Goal: Transaction & Acquisition: Purchase product/service

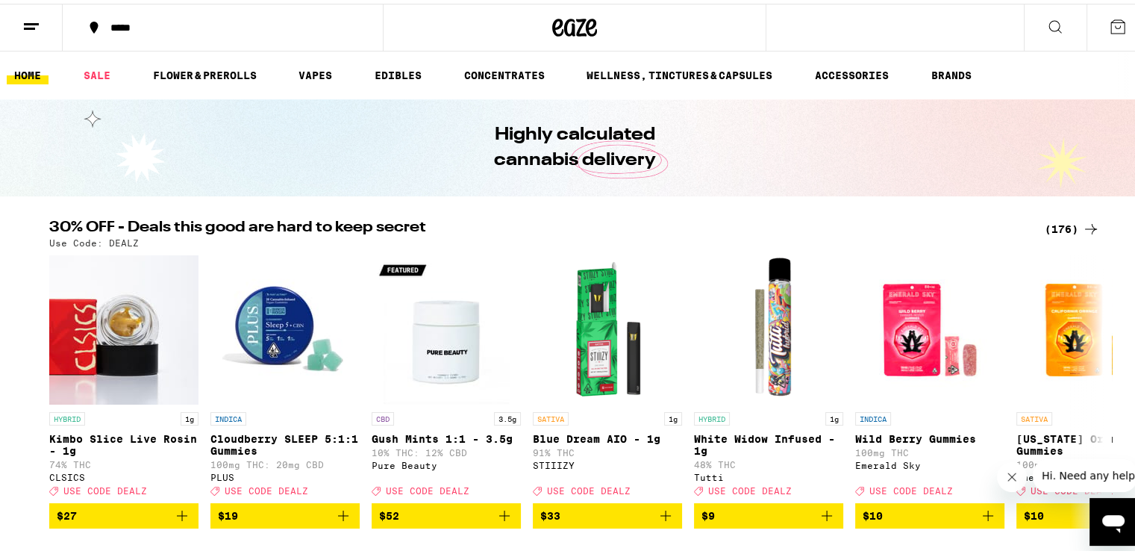
click at [1069, 228] on div "(176)" at bounding box center [1072, 225] width 55 height 18
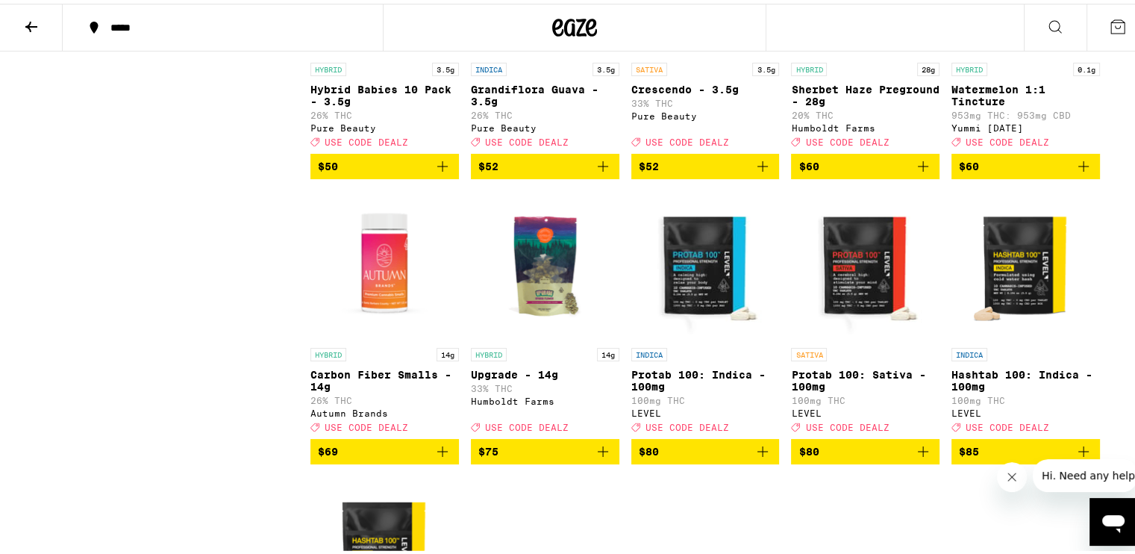
scroll to position [9702, 0]
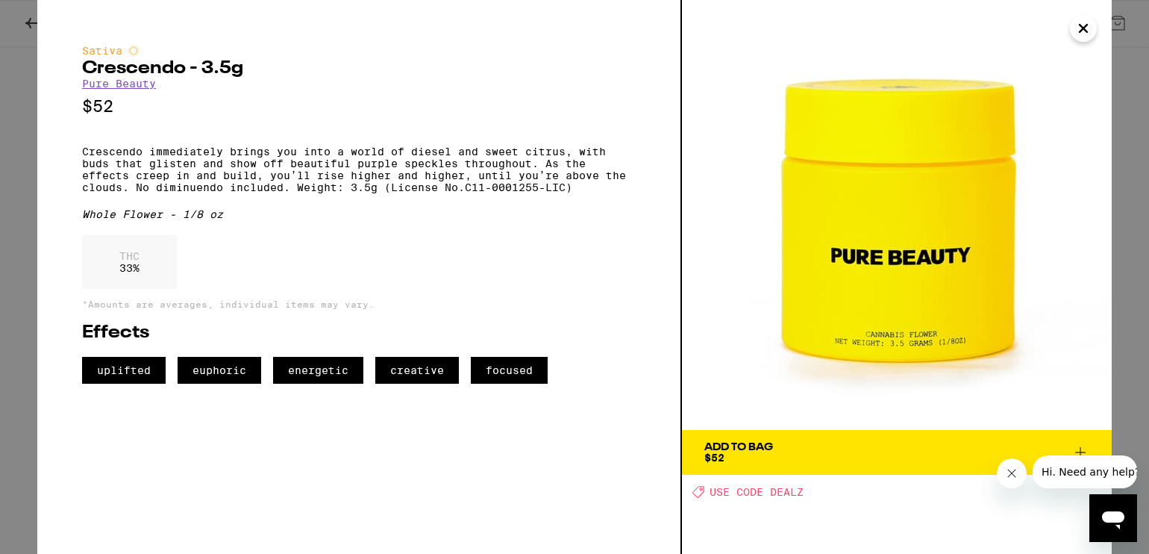
click at [1079, 447] on icon at bounding box center [1081, 452] width 18 height 18
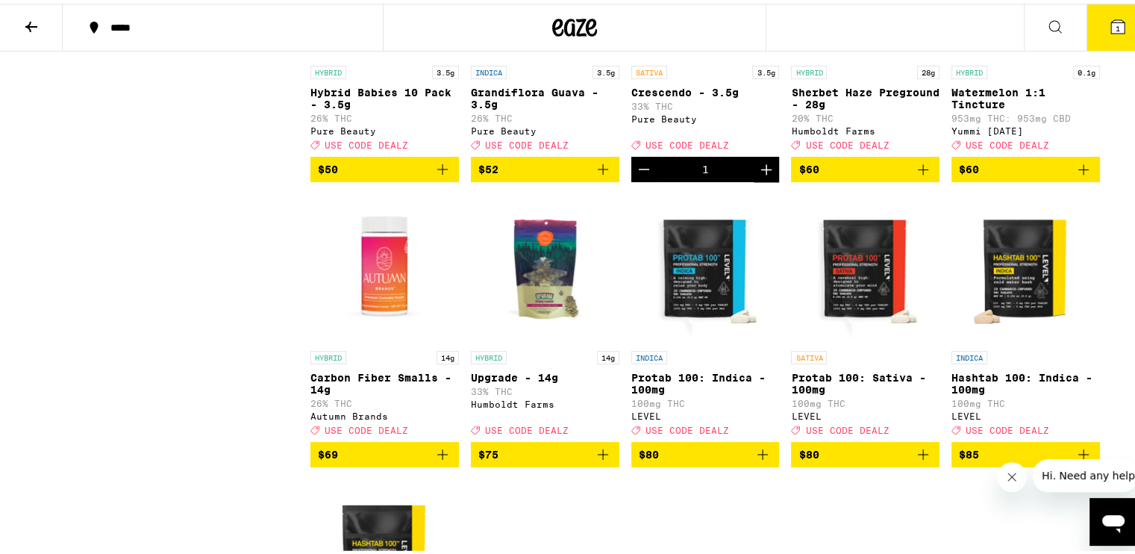
click at [758, 175] on icon "Increment" at bounding box center [767, 166] width 18 height 18
click at [1116, 22] on span "3" at bounding box center [1118, 24] width 4 height 9
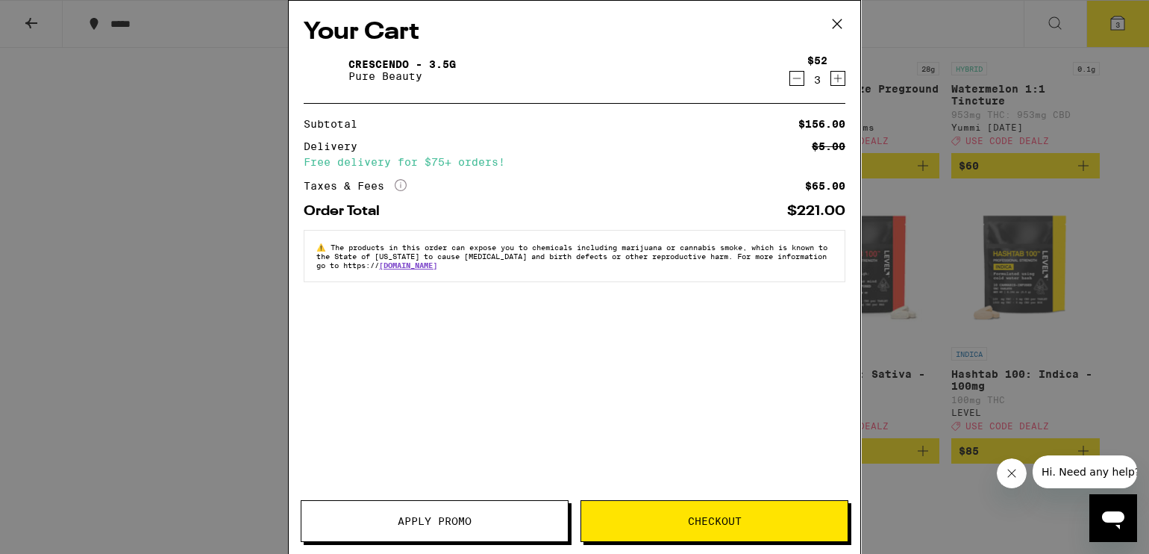
click at [437, 519] on span "Apply Promo" at bounding box center [435, 521] width 74 height 10
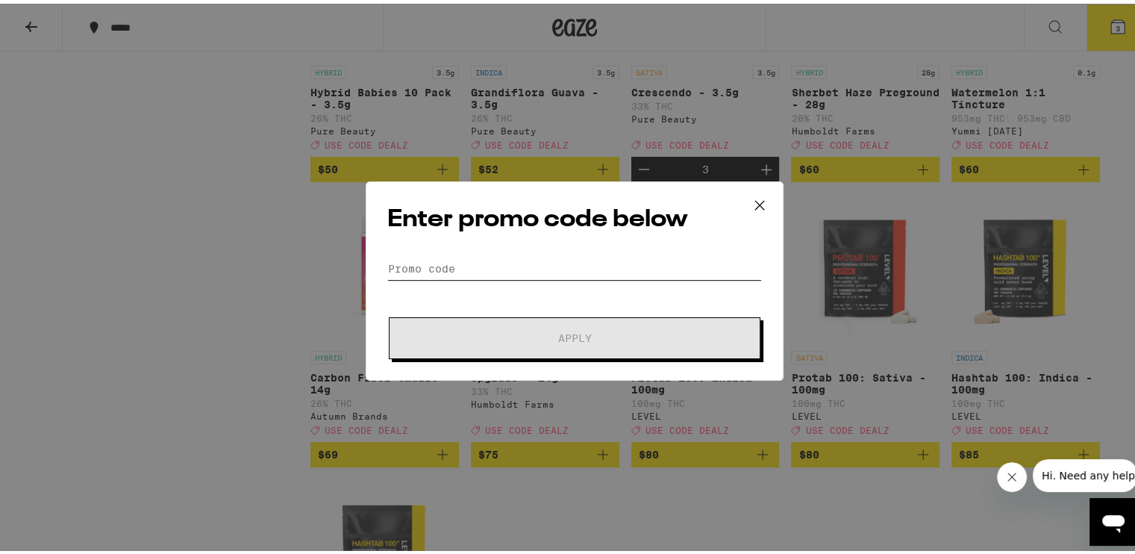
click at [461, 259] on input "Promo Code" at bounding box center [574, 265] width 375 height 22
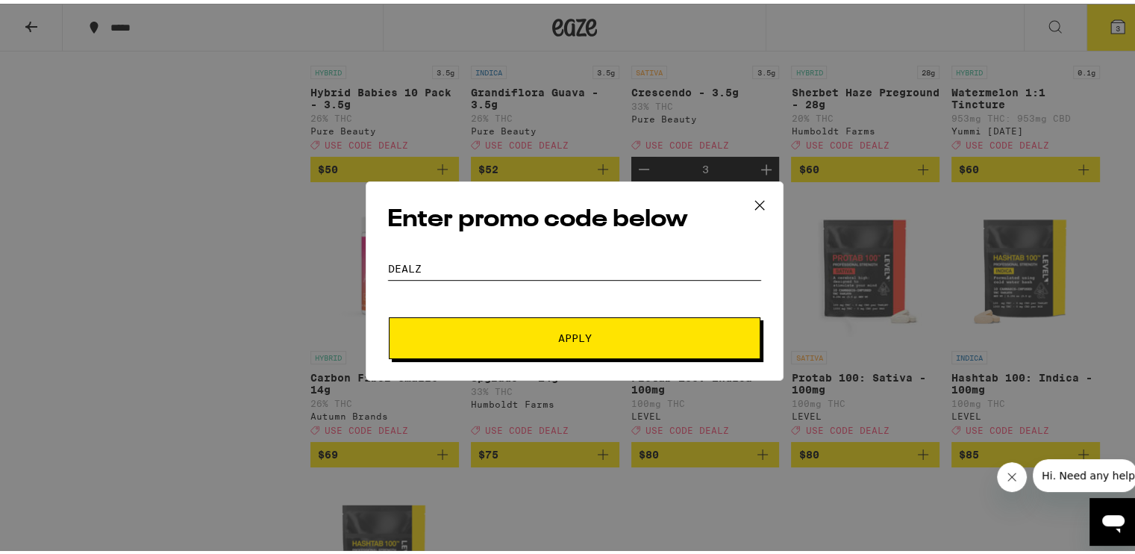
type input "dealz"
click at [578, 321] on button "Apply" at bounding box center [575, 334] width 372 height 42
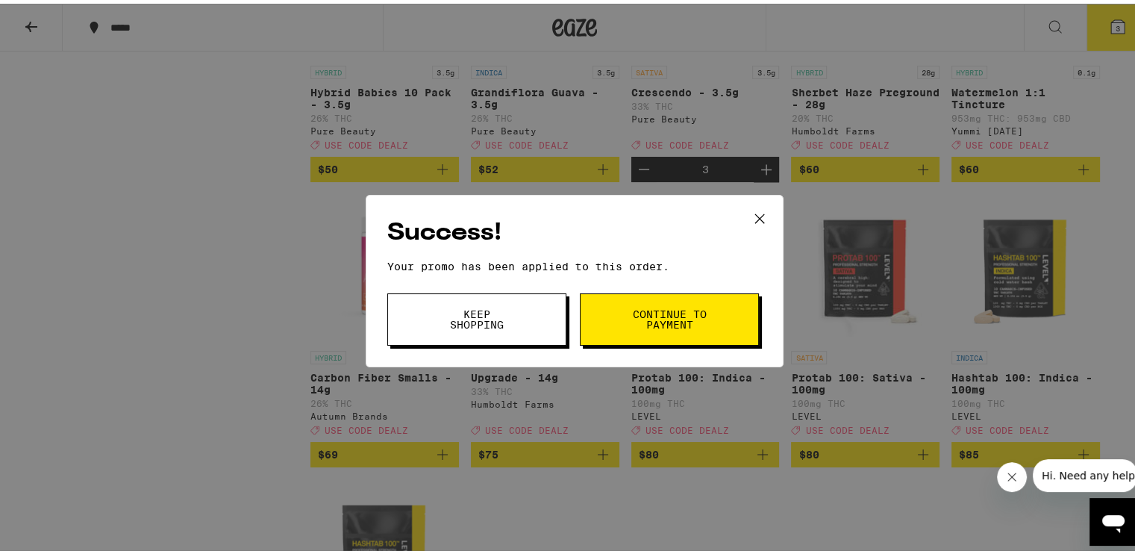
click at [669, 319] on span "Continue to payment" at bounding box center [669, 315] width 76 height 21
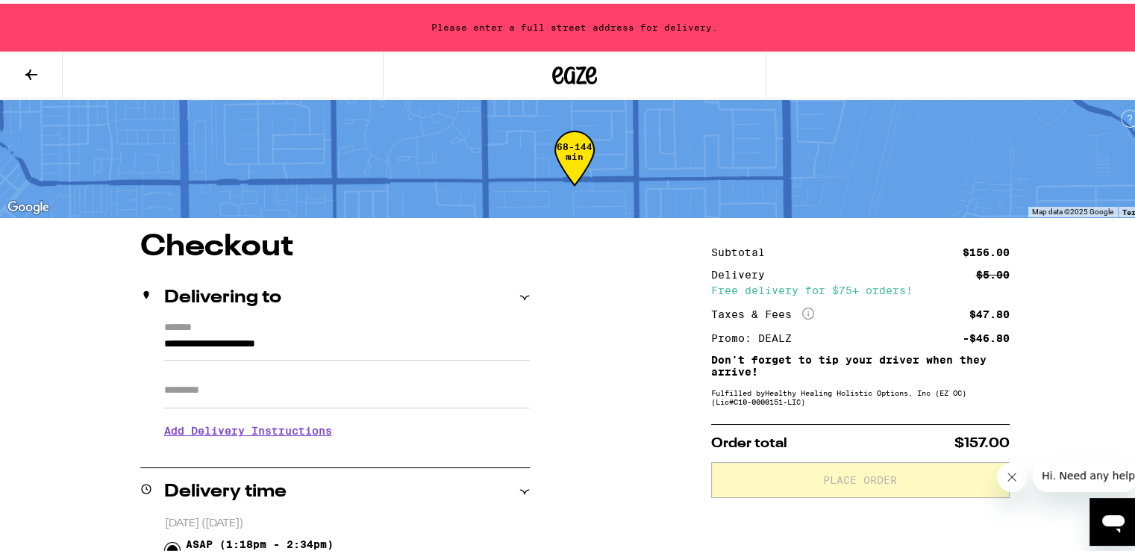
click at [34, 70] on icon at bounding box center [31, 71] width 12 height 10
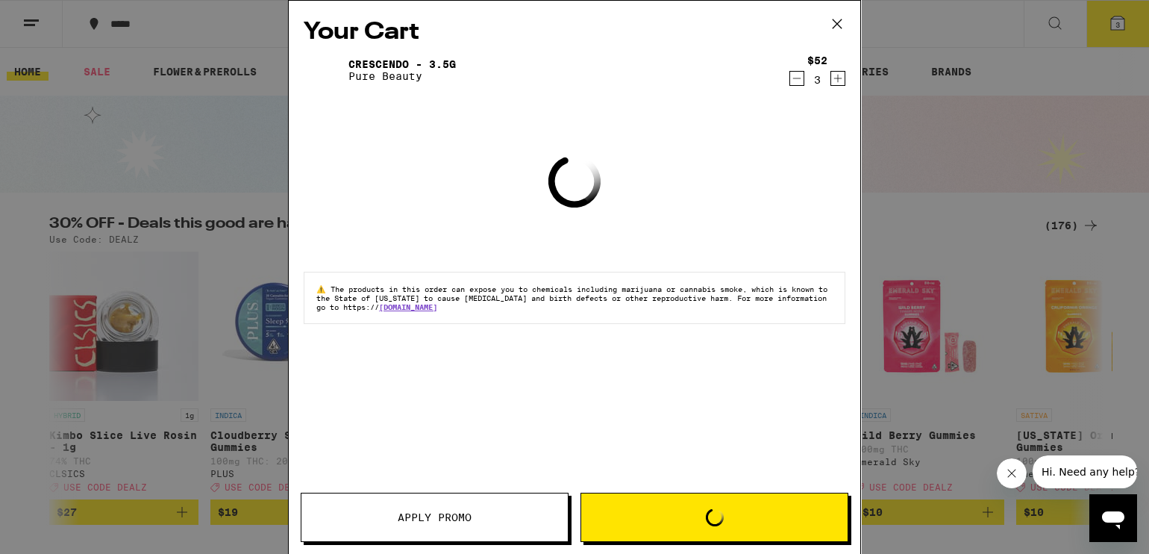
click at [797, 76] on icon "Decrement" at bounding box center [796, 78] width 13 height 18
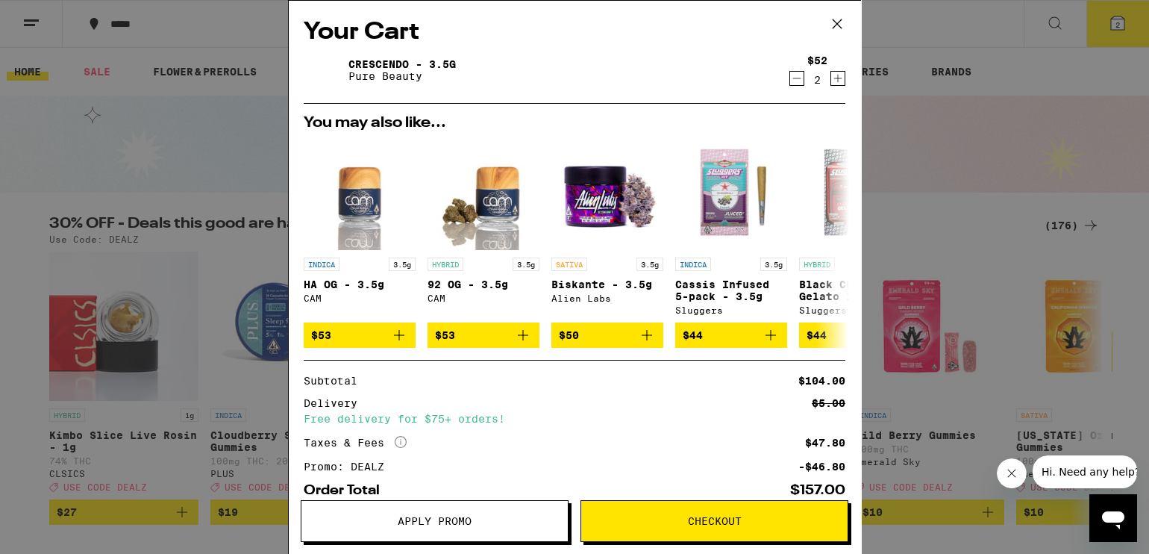
click at [790, 78] on icon "Decrement" at bounding box center [796, 78] width 13 height 18
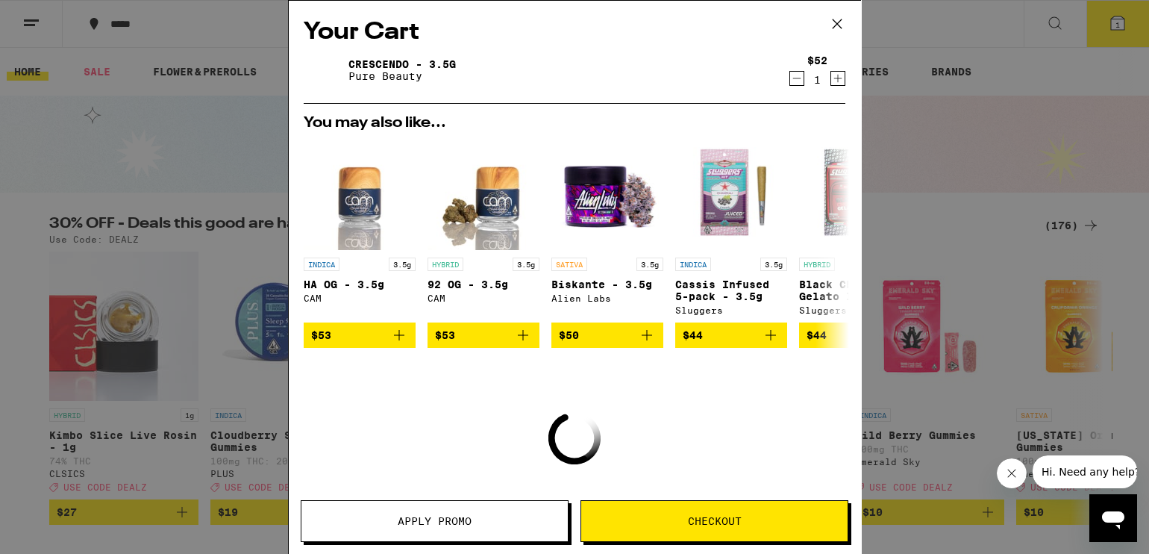
click at [790, 78] on icon "Decrement" at bounding box center [796, 78] width 13 height 18
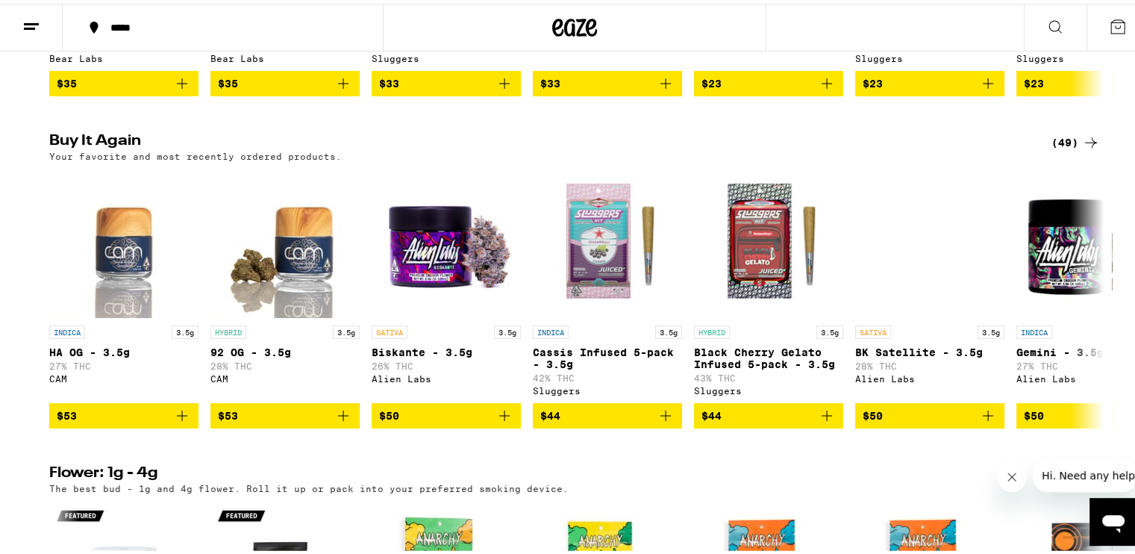
scroll to position [1399, 0]
